Goal: Complete application form

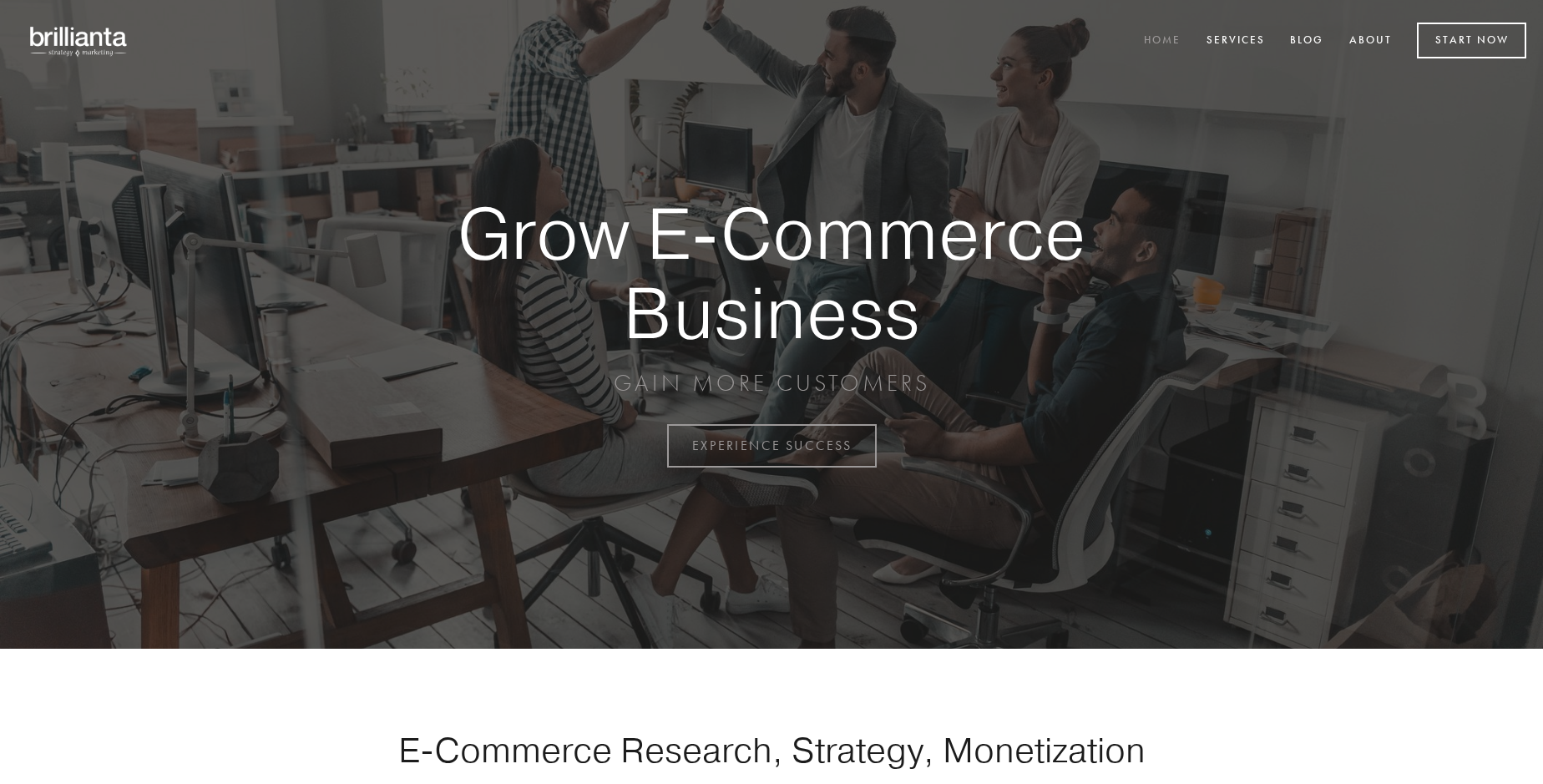
scroll to position [4377, 0]
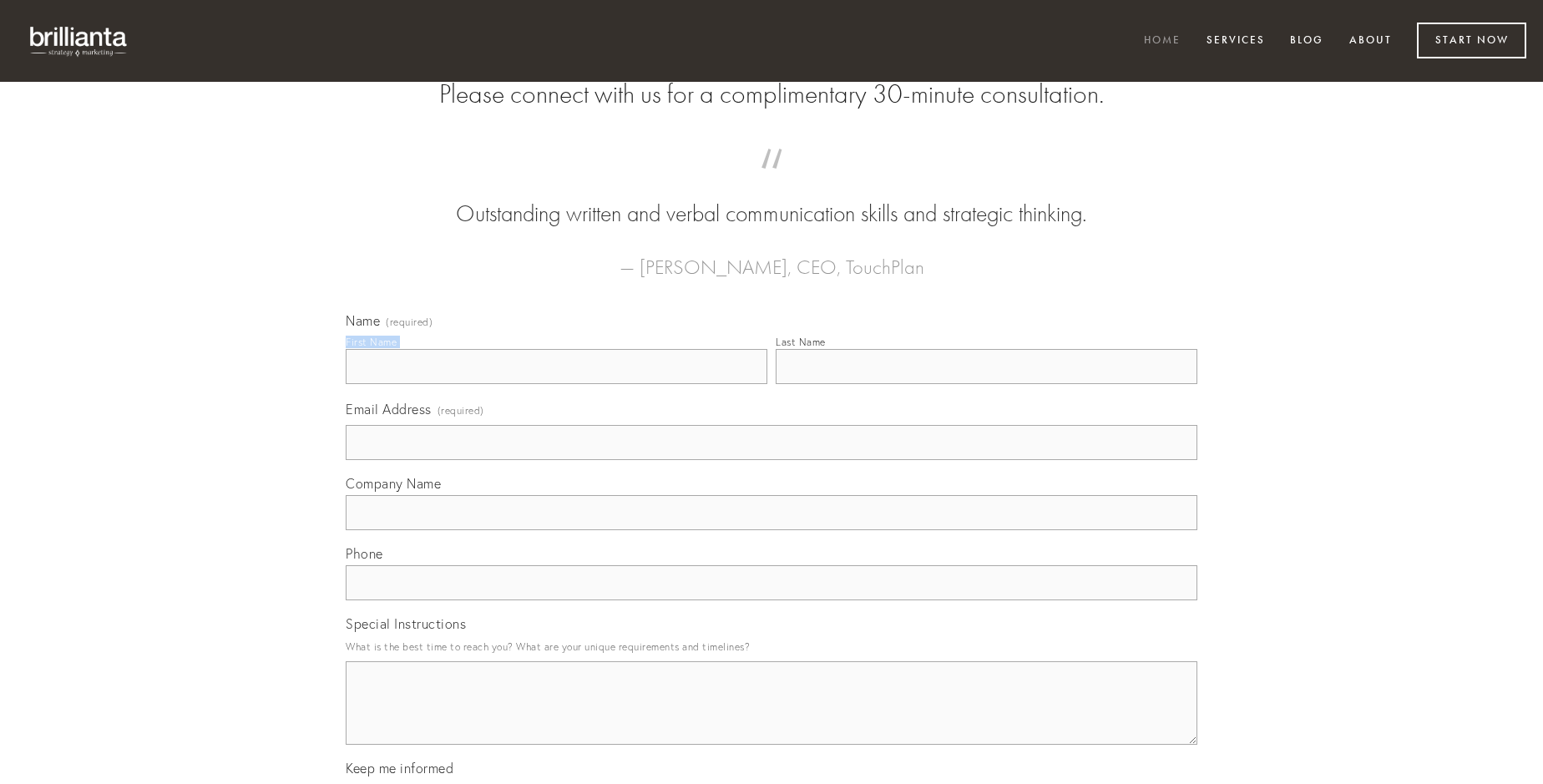
type input "[PERSON_NAME]"
click at [986, 384] on input "Last Name" at bounding box center [987, 366] width 422 height 35
type input "[PERSON_NAME]"
click at [772, 460] on input "Email Address (required)" at bounding box center [772, 442] width 852 height 35
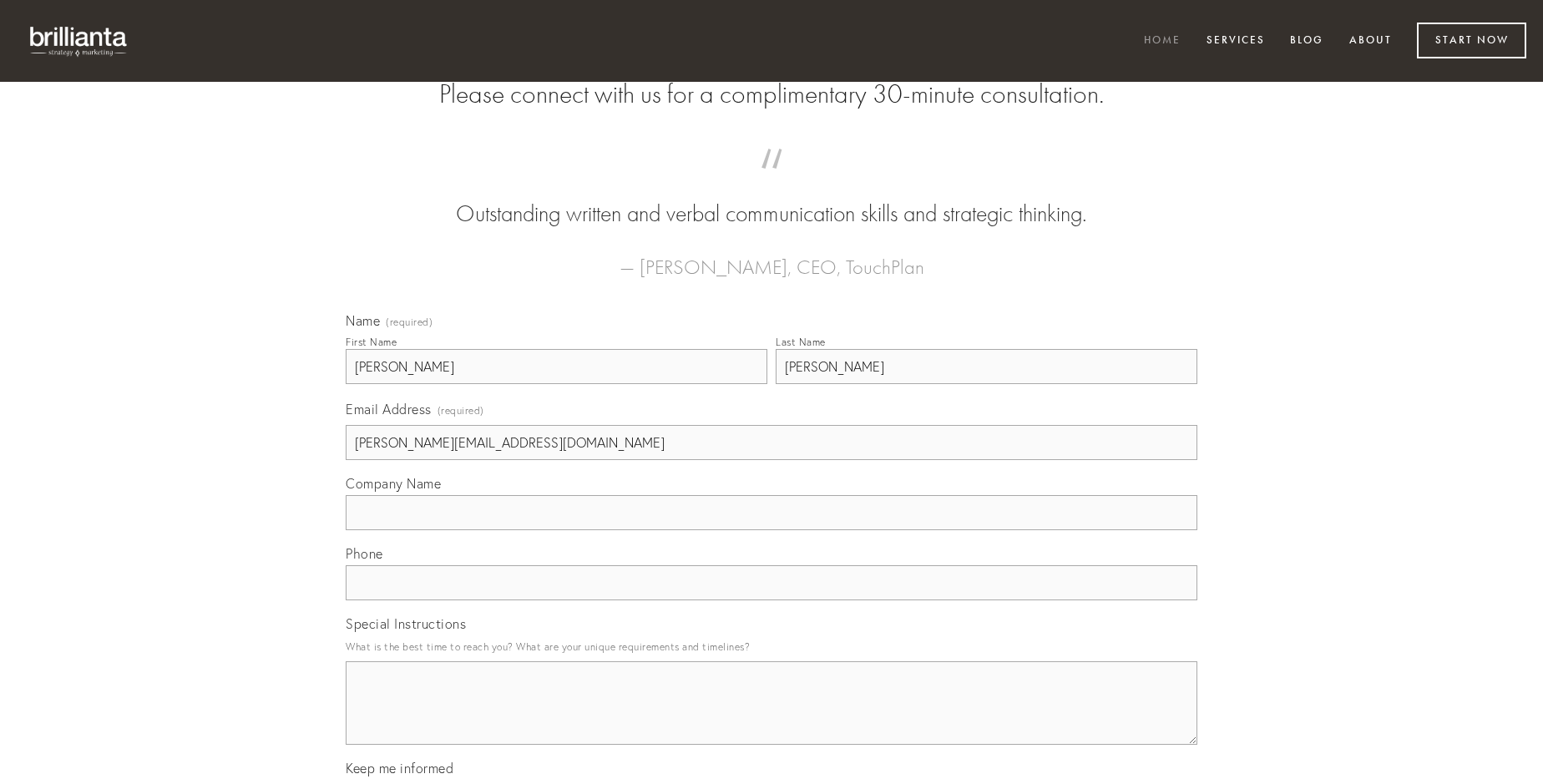
type input "[PERSON_NAME][EMAIL_ADDRESS][DOMAIN_NAME]"
click at [772, 530] on input "Company Name" at bounding box center [772, 512] width 852 height 35
type input "[PERSON_NAME]"
click at [772, 600] on input "text" at bounding box center [772, 582] width 852 height 35
click at [772, 718] on textarea "Special Instructions" at bounding box center [772, 703] width 852 height 83
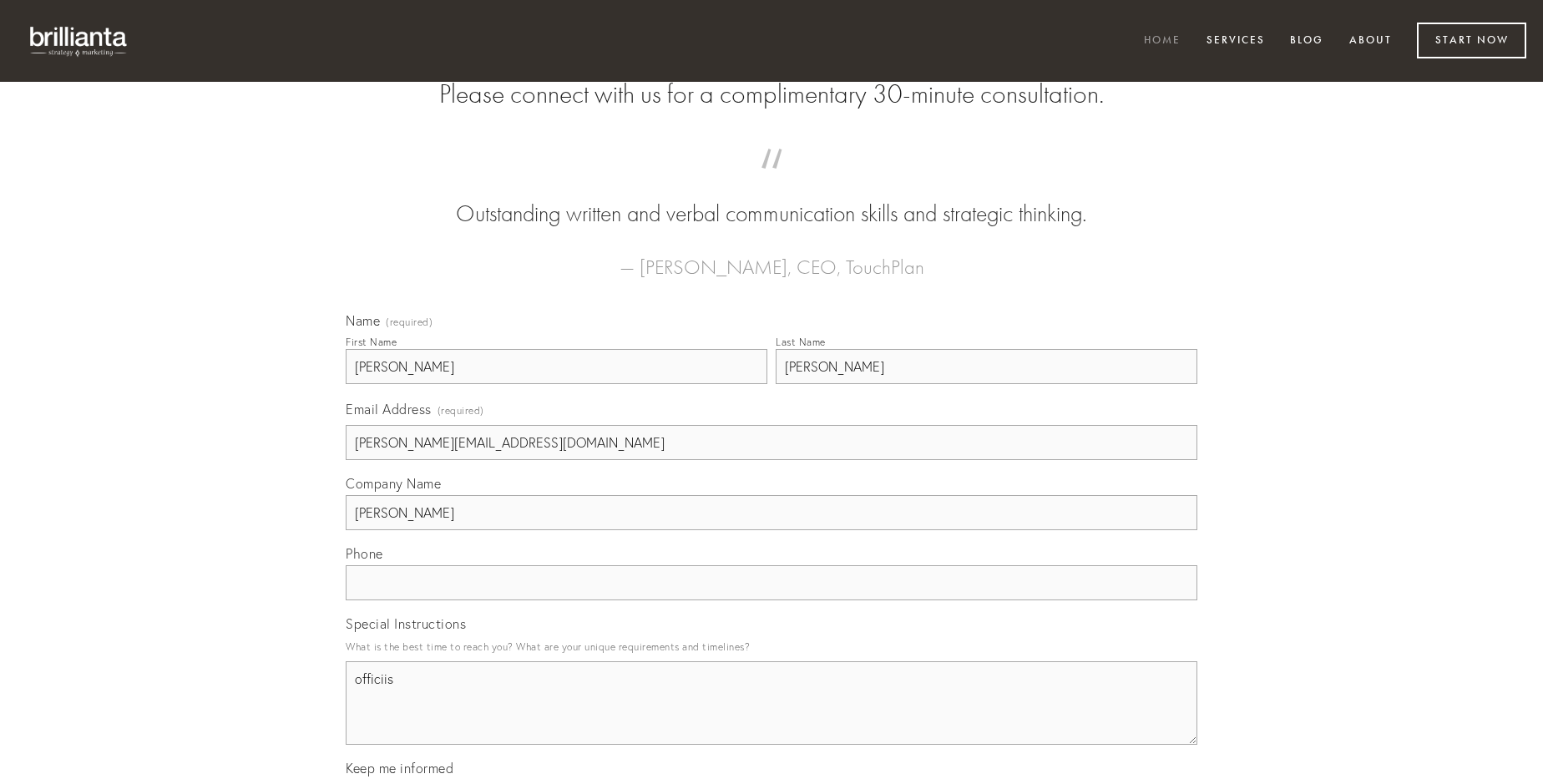
type textarea "officiis"
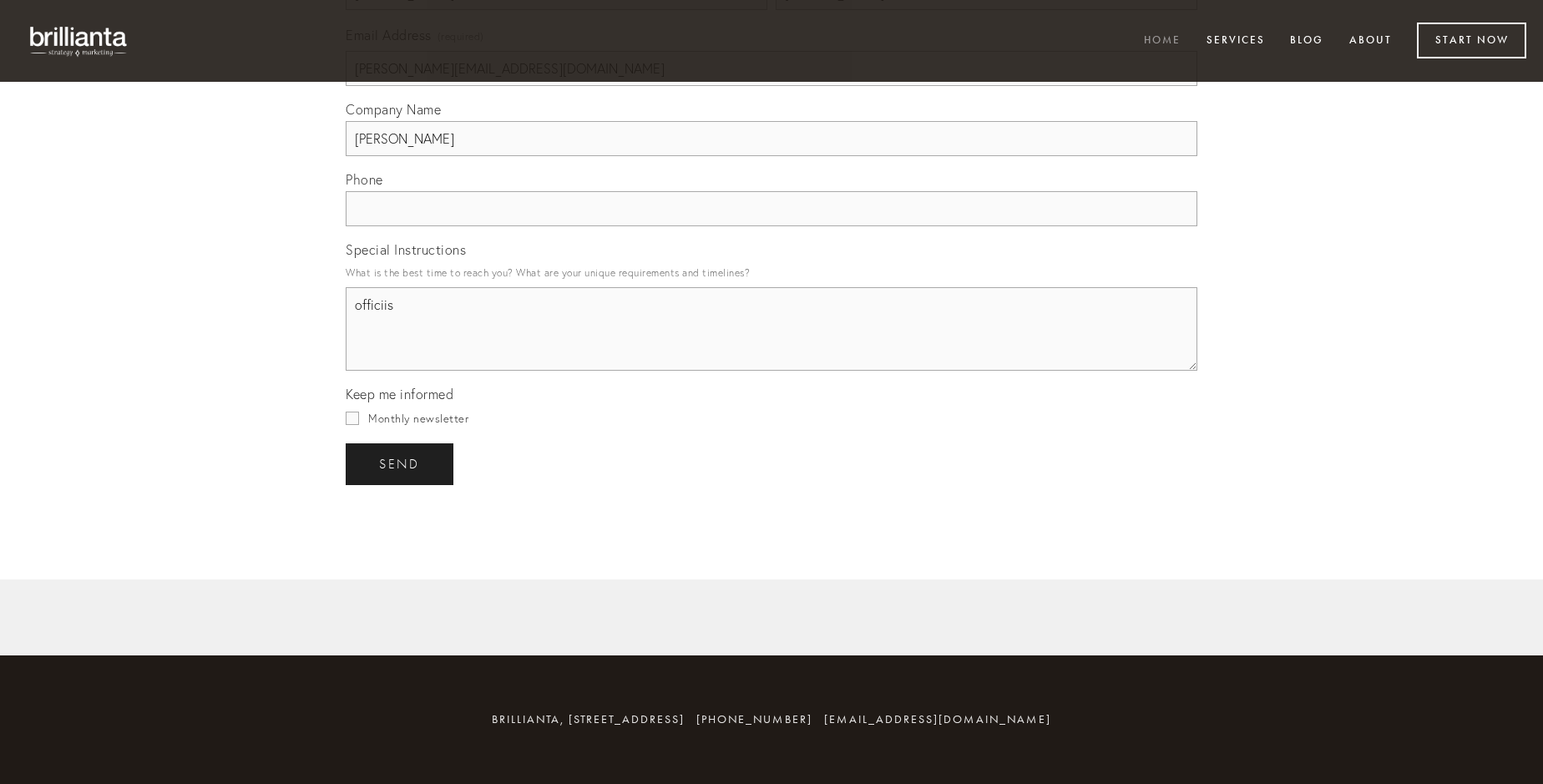
click at [401, 463] on span "send" at bounding box center [400, 464] width 41 height 15
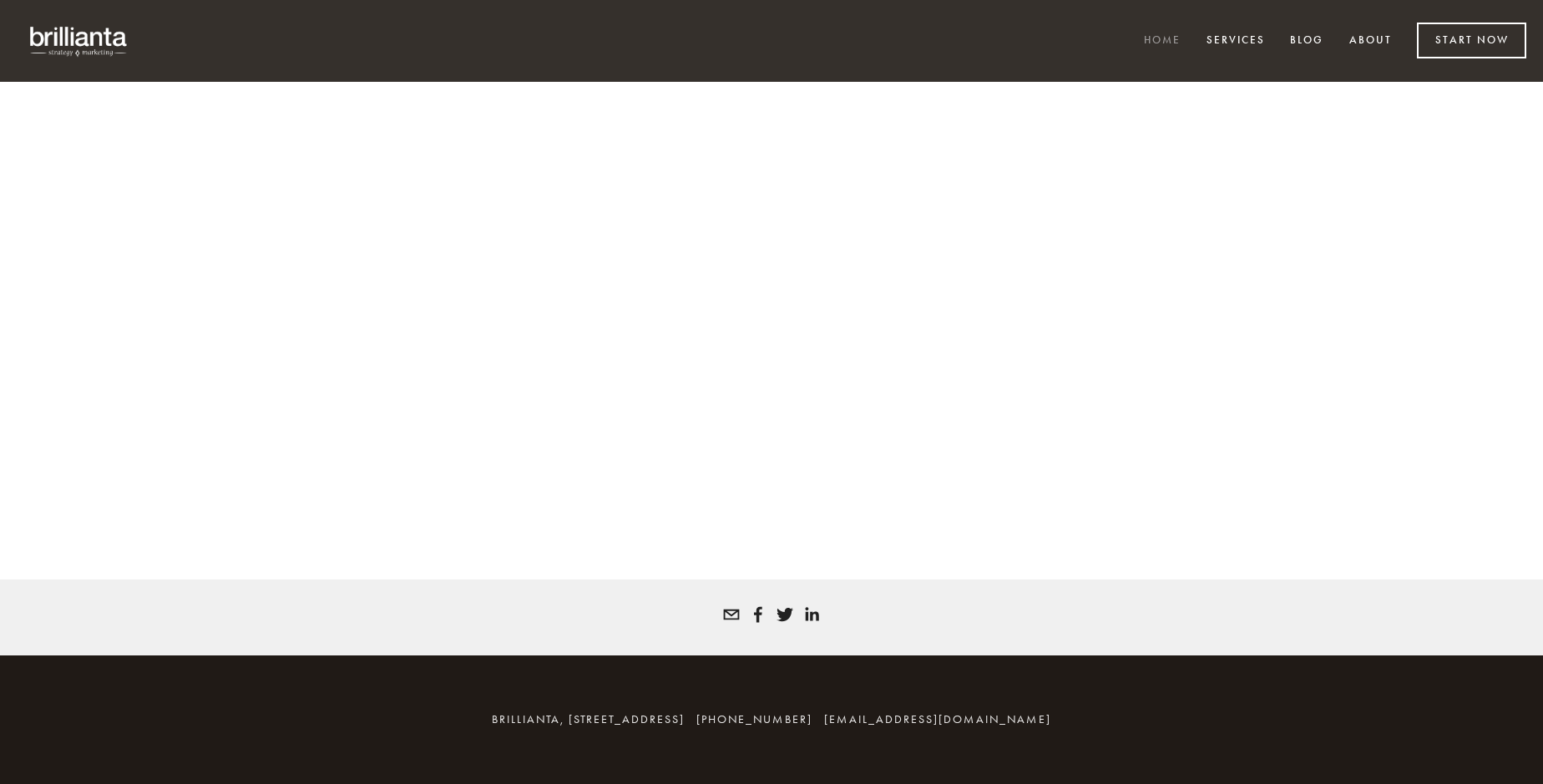
scroll to position [4354, 0]
